Goal: Find specific page/section: Find specific page/section

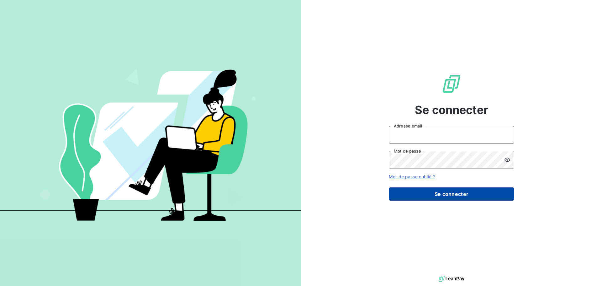
type input "alexandre.d@lbf-sassy.fr"
click at [494, 189] on button "Se connecter" at bounding box center [451, 193] width 125 height 13
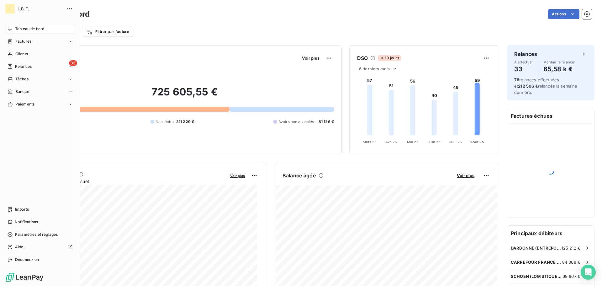
click at [29, 36] on nav "Tableau de bord Factures Clients 33 Relances Tâches Banque Paiements" at bounding box center [40, 66] width 70 height 85
click at [32, 36] on div "Factures" at bounding box center [40, 41] width 70 height 10
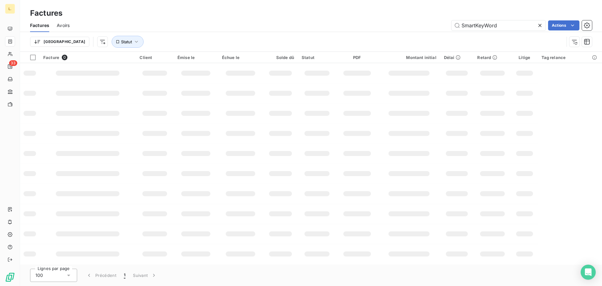
drag, startPoint x: 507, startPoint y: 26, endPoint x: 438, endPoint y: 24, distance: 68.7
click at [438, 24] on div "SmartKeyWord Actions" at bounding box center [334, 25] width 515 height 10
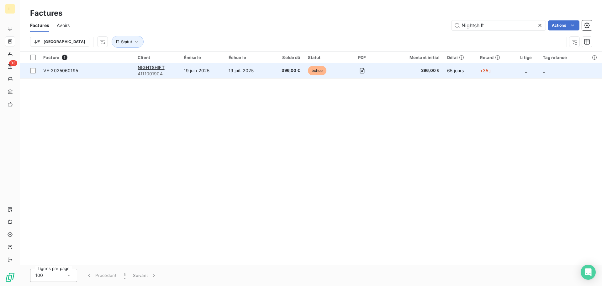
type input "Nightshift"
click at [129, 73] on span "VE-2025060195" at bounding box center [86, 70] width 87 height 6
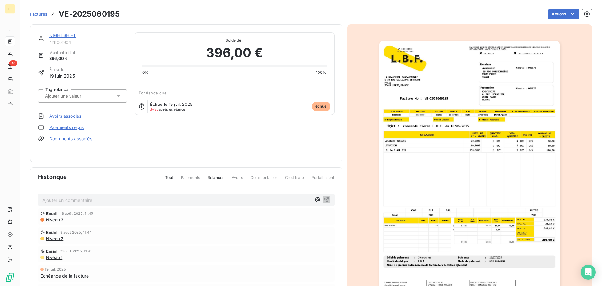
click at [510, 225] on img "button" at bounding box center [470, 168] width 180 height 255
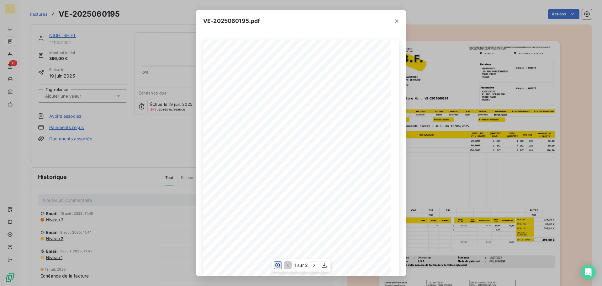
click at [277, 267] on icon "button" at bounding box center [278, 265] width 6 height 6
click at [433, 192] on div "VE-2025060195.pdf LA BRASSERIE FONDAMENTALE [STREET_ADDRESS][PERSON_NAME] VE-20…" at bounding box center [301, 143] width 602 height 286
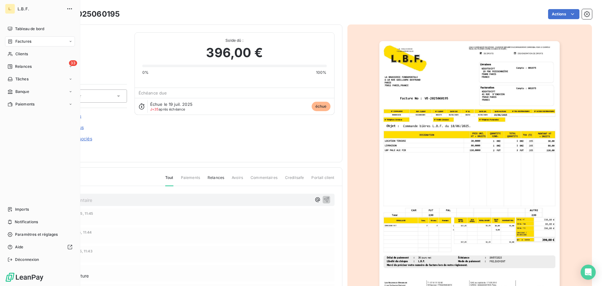
click at [23, 39] on span "Factures" at bounding box center [23, 42] width 16 height 6
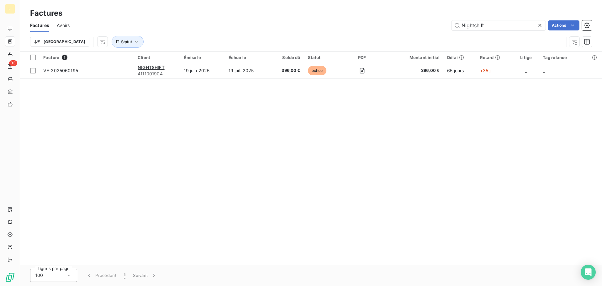
drag, startPoint x: 505, startPoint y: 29, endPoint x: 431, endPoint y: 25, distance: 73.5
click at [431, 25] on div "Nightshift Actions" at bounding box center [334, 25] width 515 height 10
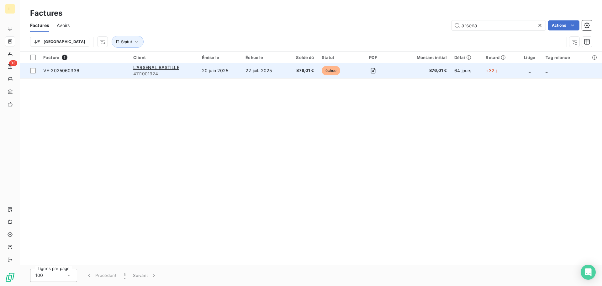
type input "arsena"
click at [175, 74] on span "4111001924" at bounding box center [163, 74] width 61 height 6
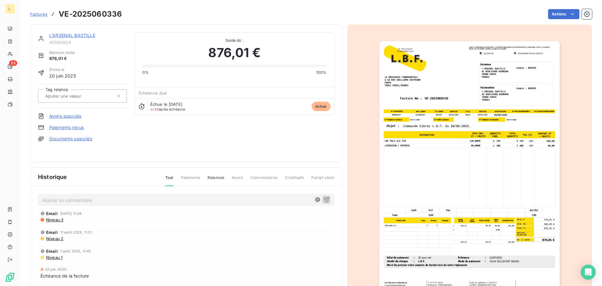
click at [544, 226] on img "button" at bounding box center [470, 168] width 180 height 255
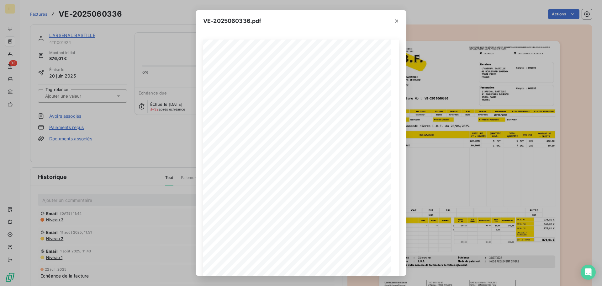
click at [492, 169] on div "VE-2025060336.pdf LA BRASSERIE FONDAMENTALE [STREET_ADDRESS][PERSON_NAME] VE-20…" at bounding box center [301, 143] width 602 height 286
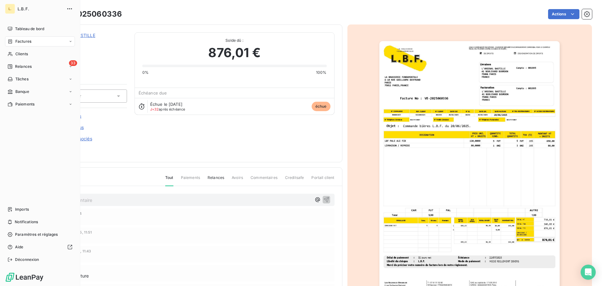
click at [28, 44] on div "Factures" at bounding box center [40, 41] width 70 height 10
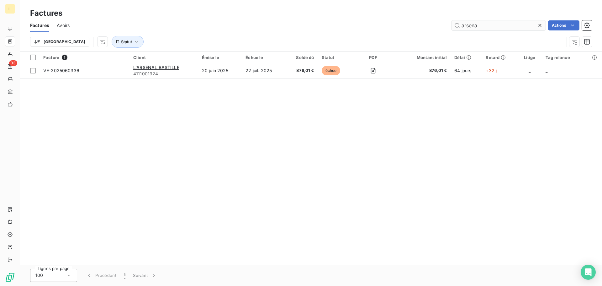
drag, startPoint x: 484, startPoint y: 31, endPoint x: 481, endPoint y: 30, distance: 3.8
click at [481, 31] on div "Factures Avoirs arsena Actions" at bounding box center [311, 25] width 582 height 13
drag, startPoint x: 481, startPoint y: 27, endPoint x: 453, endPoint y: 27, distance: 28.2
click at [453, 27] on input "arsena" at bounding box center [499, 25] width 94 height 10
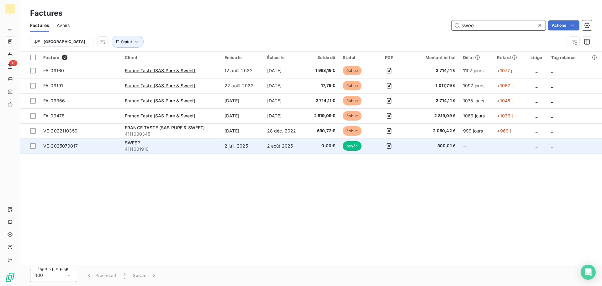
type input "swee"
click at [179, 143] on div "SWEEP" at bounding box center [171, 143] width 92 height 6
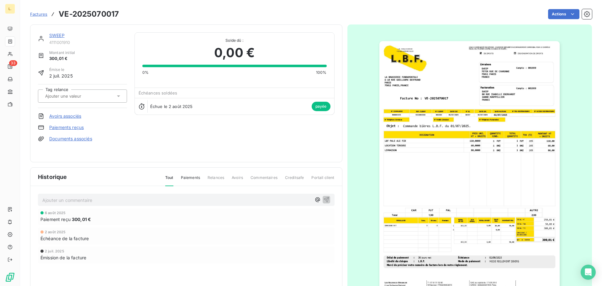
click at [526, 217] on img "button" at bounding box center [470, 168] width 180 height 255
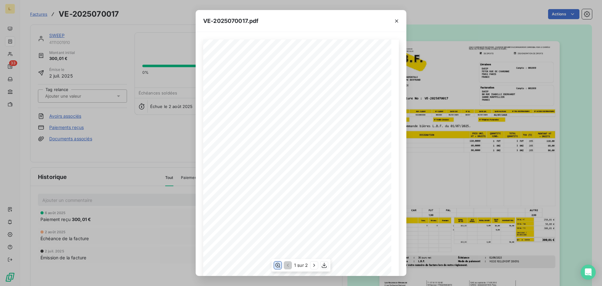
click at [278, 265] on icon "button" at bounding box center [277, 265] width 5 height 5
click at [314, 269] on div "1 sur 2" at bounding box center [301, 265] width 59 height 13
click at [393, 24] on button "button" at bounding box center [397, 21] width 10 height 10
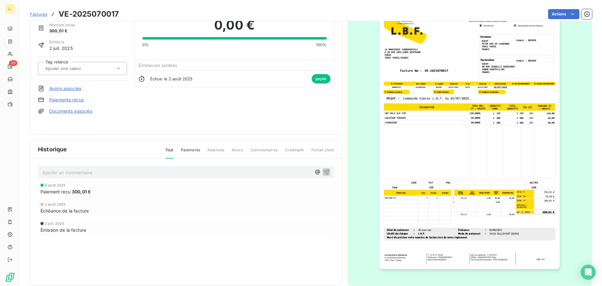
scroll to position [38, 0]
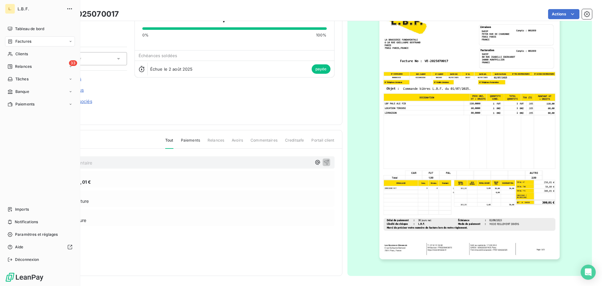
click at [34, 44] on div "Factures" at bounding box center [40, 41] width 70 height 10
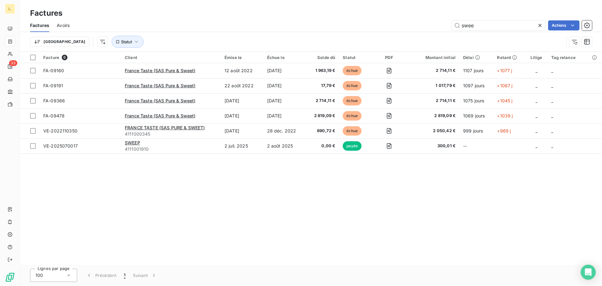
drag, startPoint x: 501, startPoint y: 26, endPoint x: 421, endPoint y: 23, distance: 79.7
click at [429, 24] on div "swee Actions" at bounding box center [334, 25] width 515 height 10
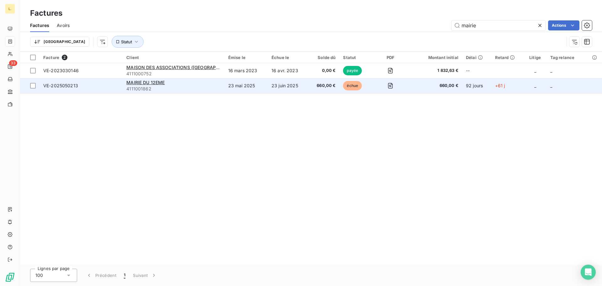
type input "mairie"
click at [178, 80] on div "MAIRIE DU 12EME" at bounding box center [173, 82] width 94 height 6
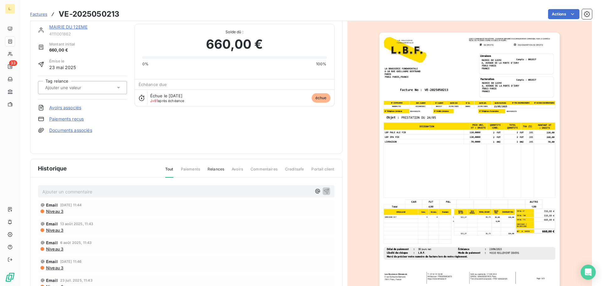
scroll to position [6, 0]
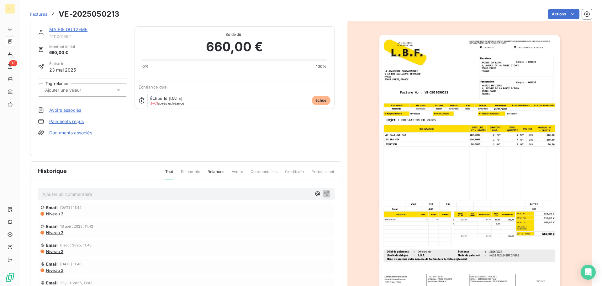
click at [491, 136] on img "button" at bounding box center [470, 162] width 180 height 255
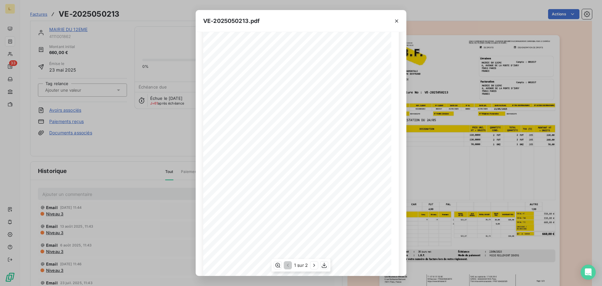
scroll to position [31, 0]
click at [394, 23] on icon "button" at bounding box center [397, 21] width 6 height 6
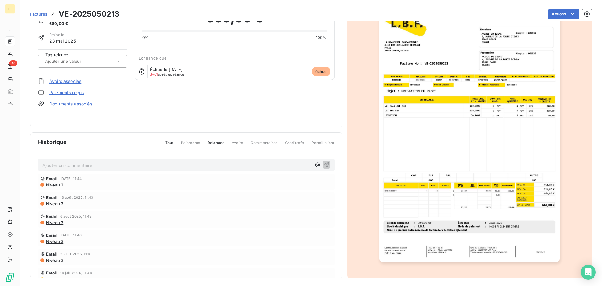
scroll to position [38, 0]
